Goal: Transaction & Acquisition: Purchase product/service

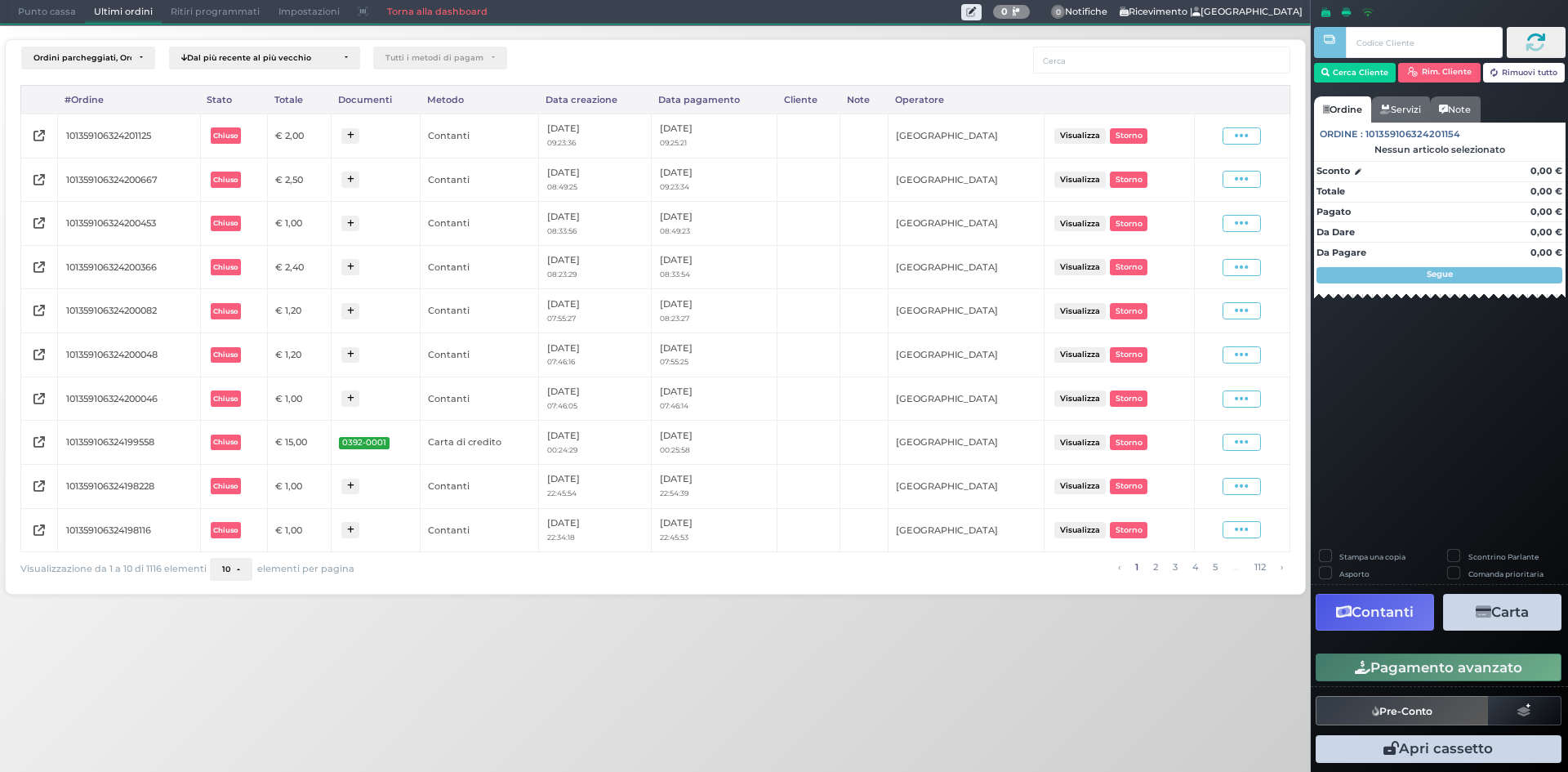
click at [46, 1] on span "Punto cassa" at bounding box center [47, 12] width 76 height 23
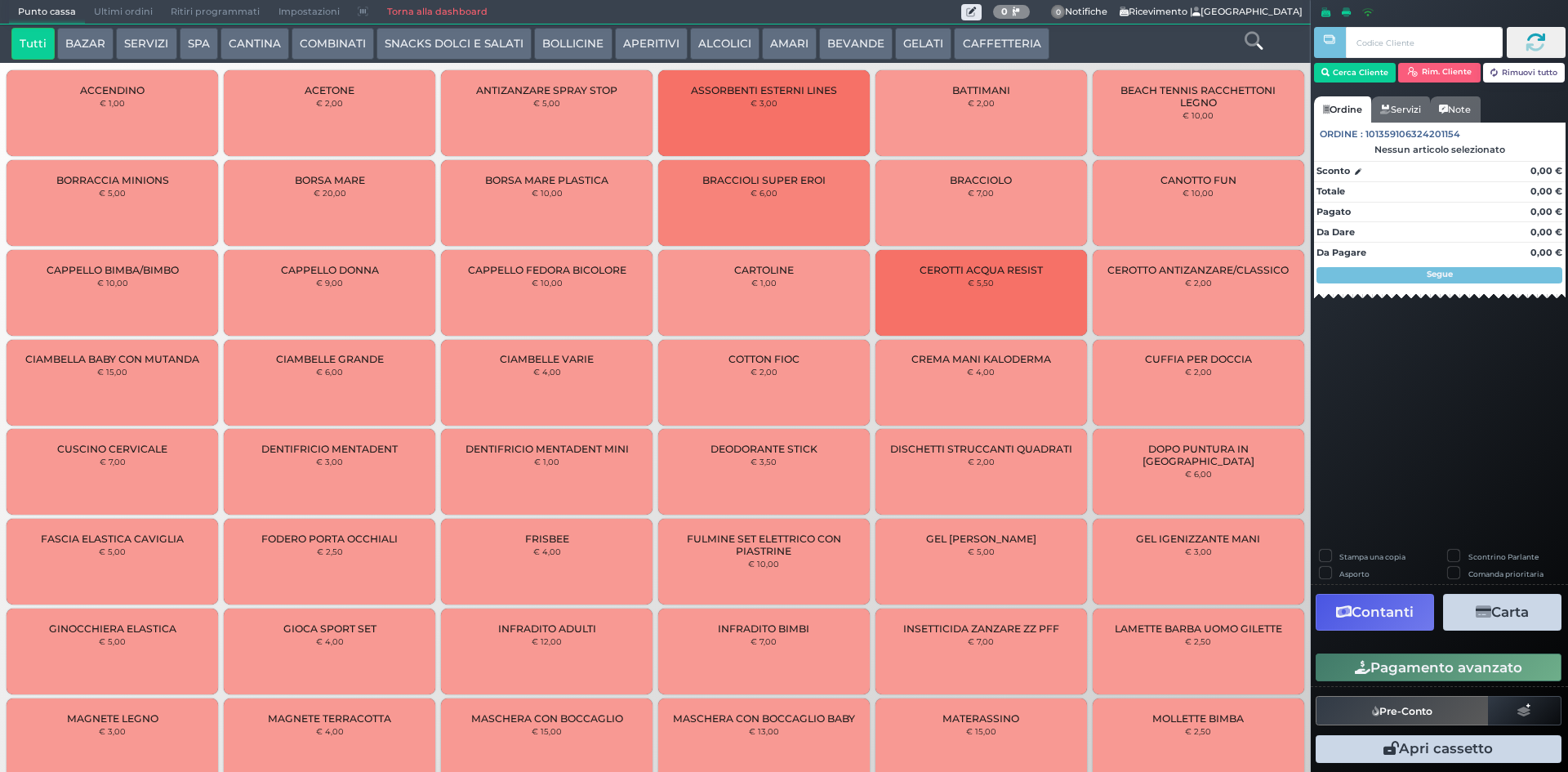
drag, startPoint x: 605, startPoint y: 61, endPoint x: 587, endPoint y: 56, distance: 18.7
click at [604, 61] on div "Tutti BAZAR SERVIZI SPA CANTINA COMBINATI SNACKS DOLCI E SALATI BOLLICINE APERI…" at bounding box center [656, 44] width 1311 height 38
click at [575, 50] on button "BOLLICINE" at bounding box center [573, 44] width 78 height 32
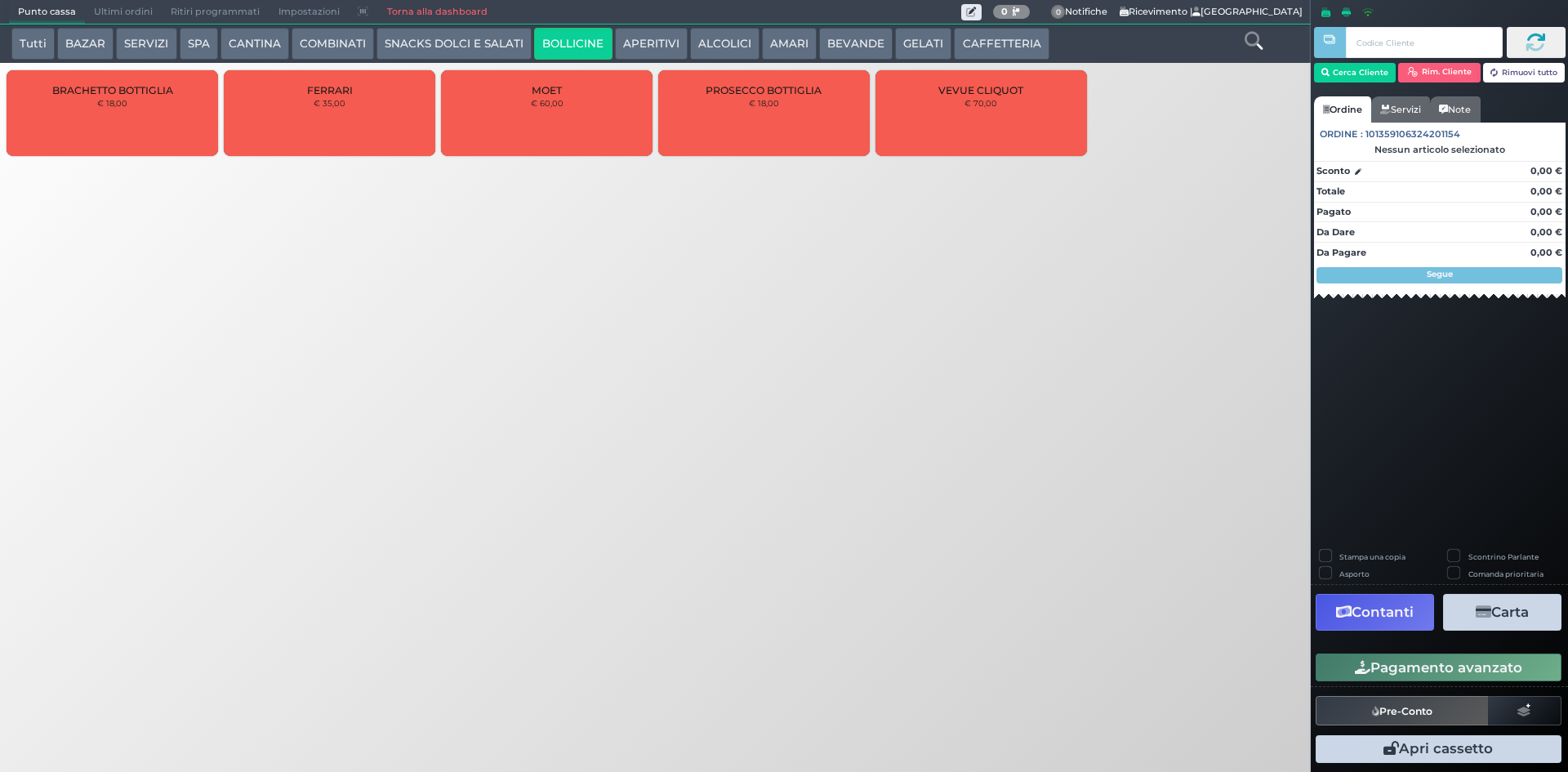
click at [1248, 34] on icon at bounding box center [1253, 40] width 18 height 18
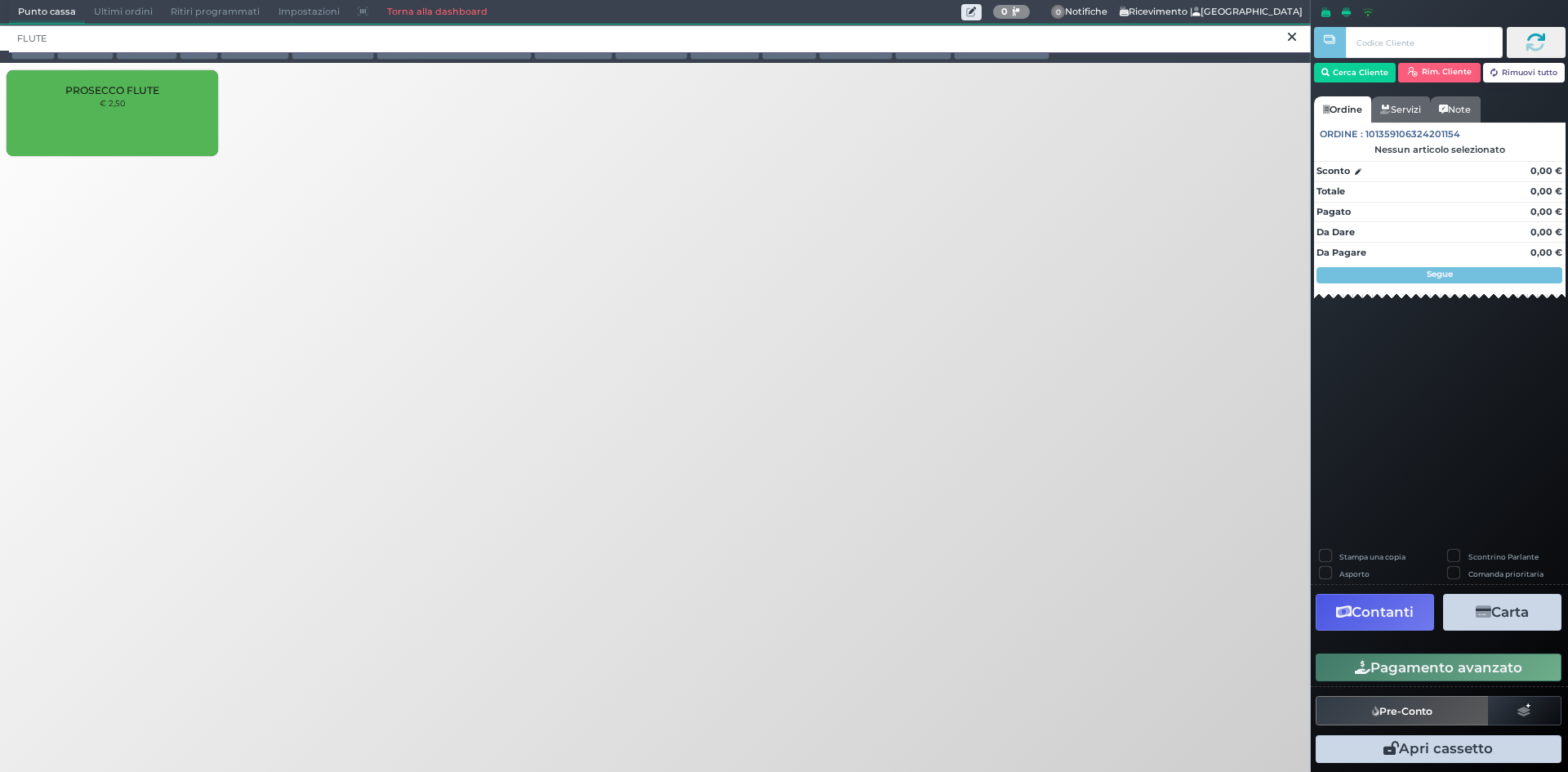
type input "FLUTE"
click at [162, 111] on div "PROSECCO FLUTE € 2,50" at bounding box center [113, 113] width 212 height 85
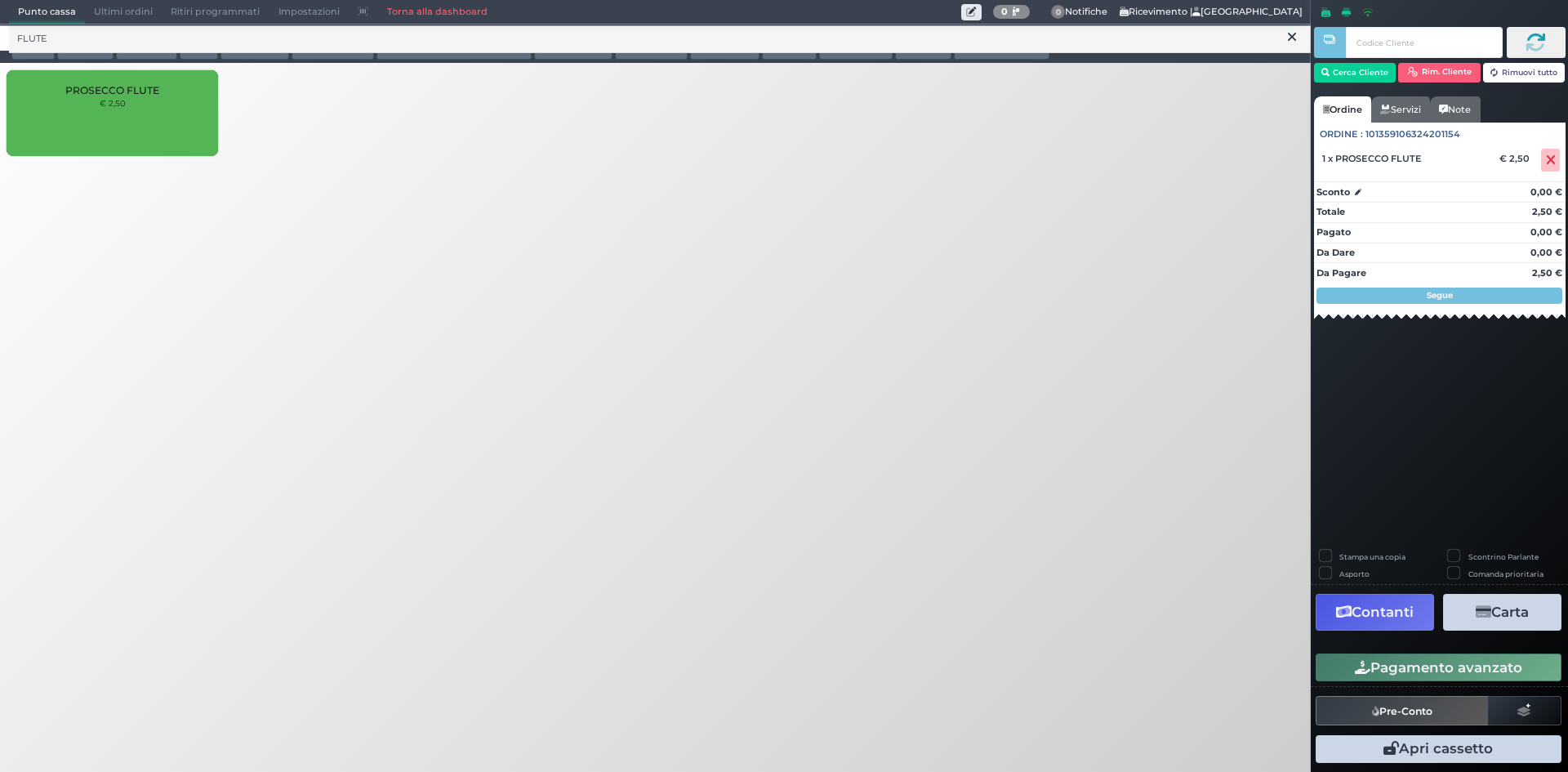
click at [161, 122] on div "PROSECCO FLUTE € 2,50" at bounding box center [113, 113] width 212 height 85
drag, startPoint x: 1459, startPoint y: 661, endPoint x: 736, endPoint y: 553, distance: 731.0
click at [1457, 661] on button "Pagamento avanzato" at bounding box center [1439, 668] width 246 height 28
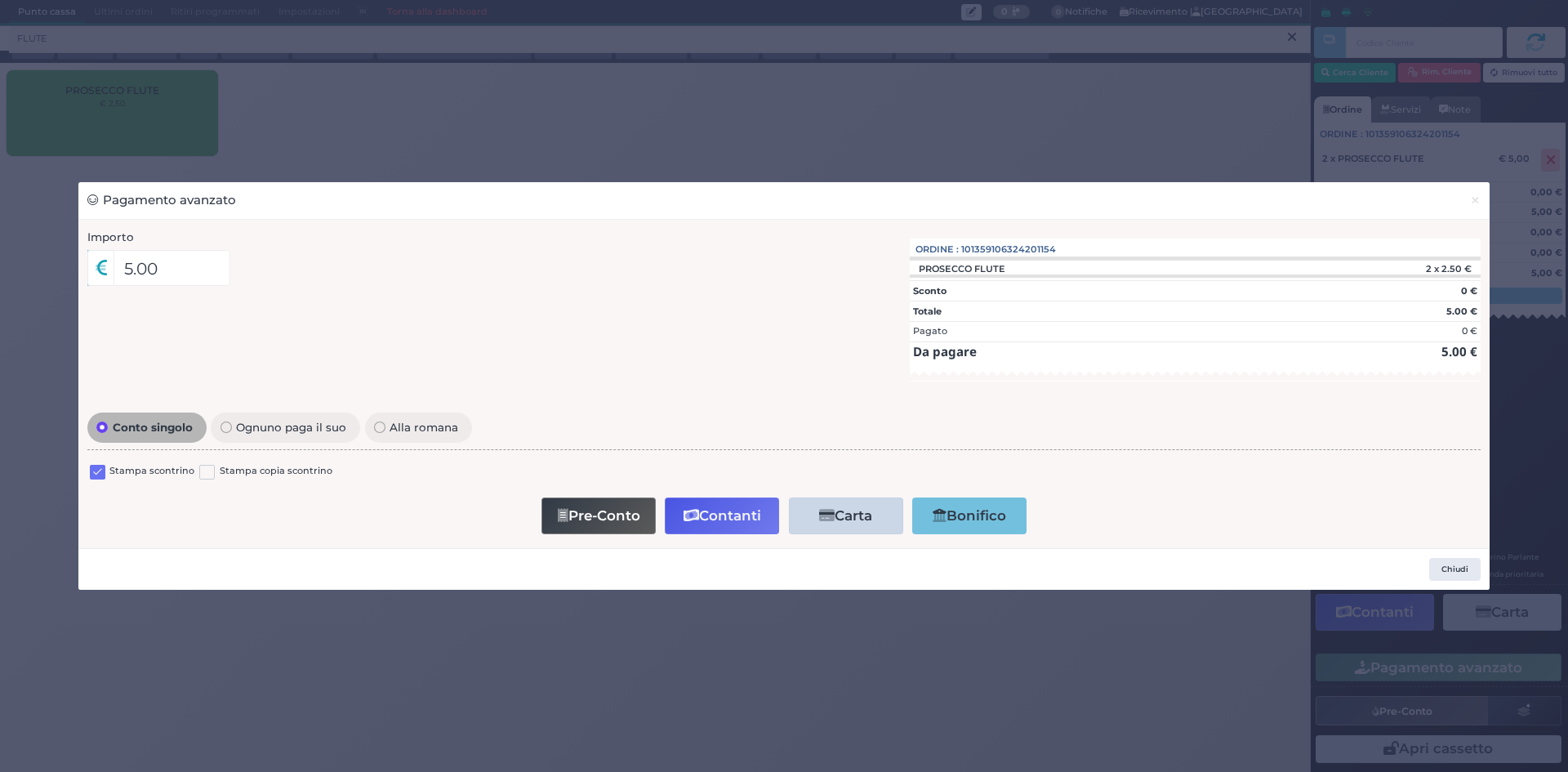
click at [97, 469] on label at bounding box center [97, 473] width 15 height 15
click at [0, 0] on input "checkbox" at bounding box center [0, 0] width 0 height 0
click at [727, 523] on button "Contanti" at bounding box center [722, 516] width 114 height 37
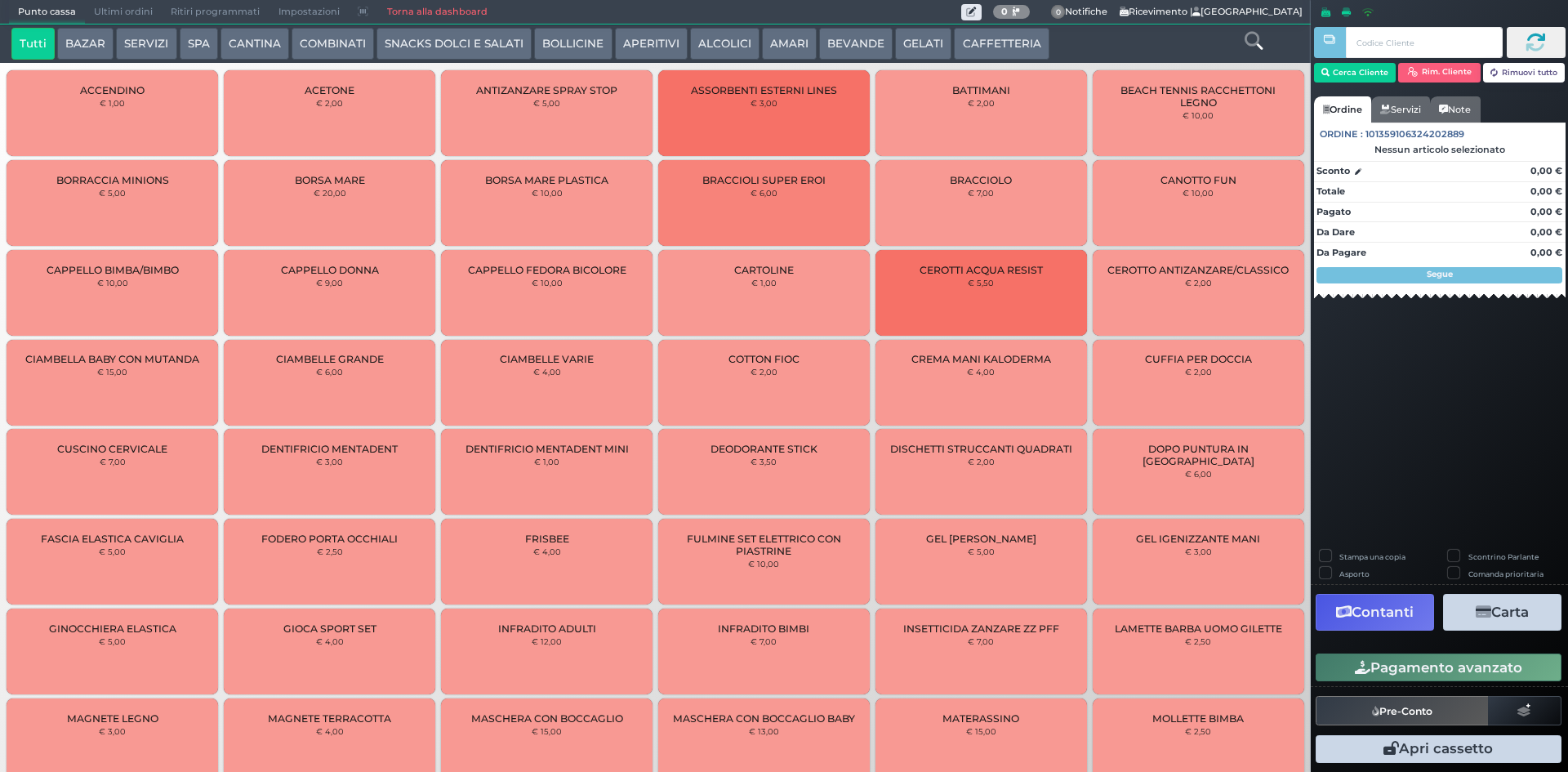
click at [117, 8] on span "Ultimi ordini" at bounding box center [124, 12] width 77 height 23
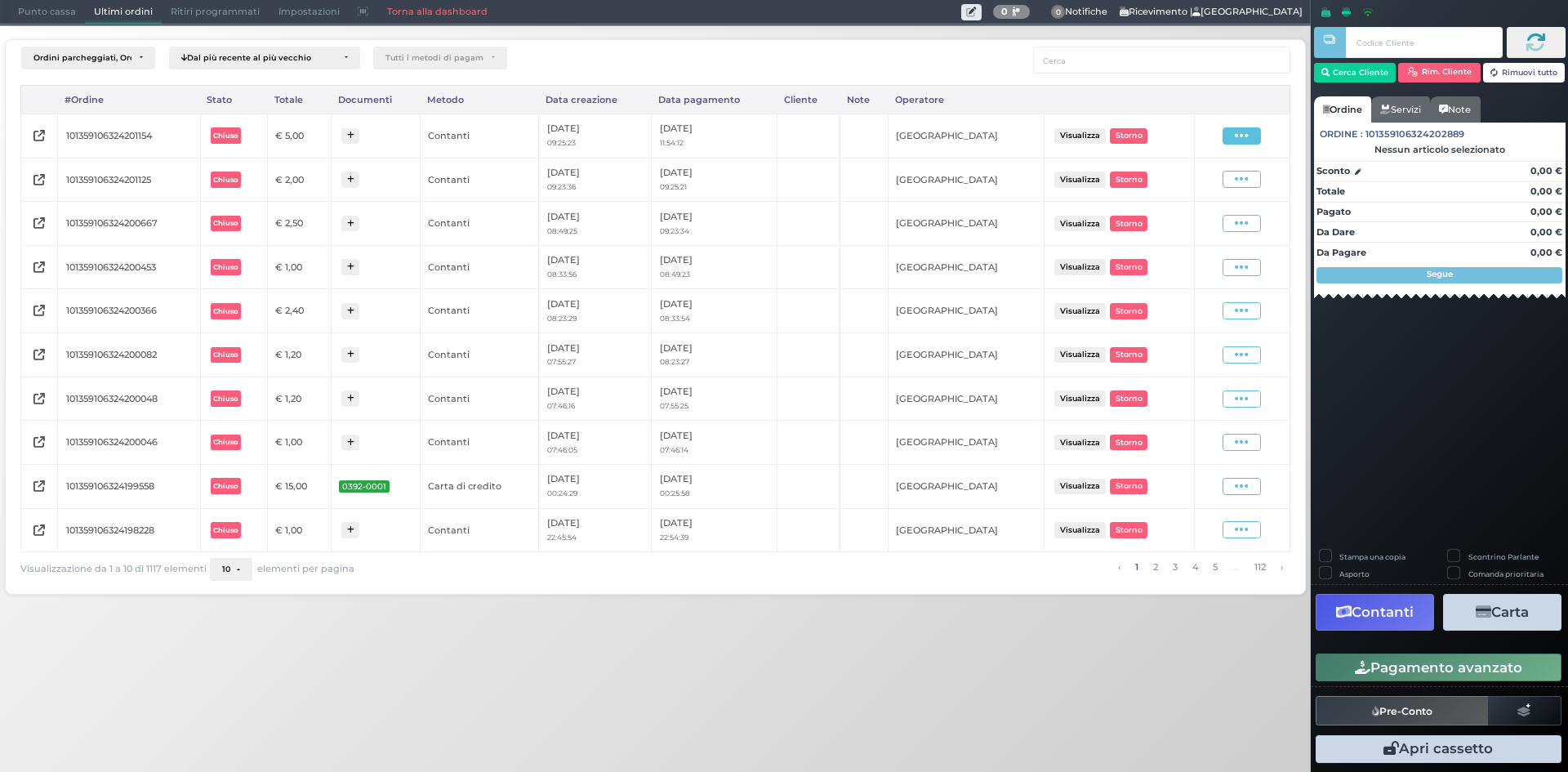
click at [1232, 134] on span at bounding box center [1242, 136] width 38 height 17
click at [1169, 185] on div "Ristampa Pre-Conto" at bounding box center [1197, 183] width 81 height 28
click at [53, 5] on span "Punto cassa" at bounding box center [47, 12] width 76 height 23
